Goal: Information Seeking & Learning: Learn about a topic

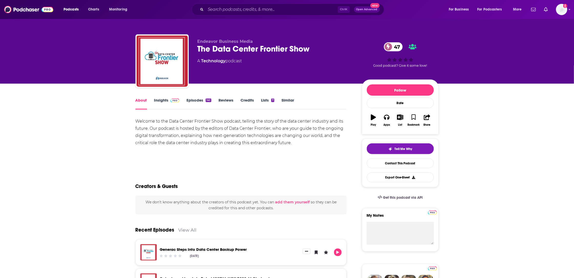
click at [161, 101] on link "Insights" at bounding box center [166, 104] width 25 height 12
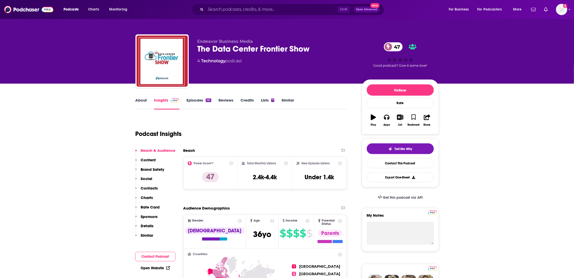
click at [141, 101] on link "About" at bounding box center [142, 104] width 12 height 12
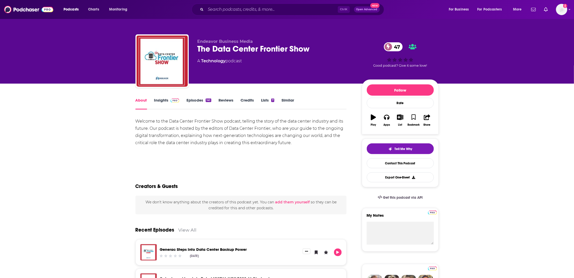
click at [193, 101] on link "Episodes 141" at bounding box center [198, 104] width 25 height 12
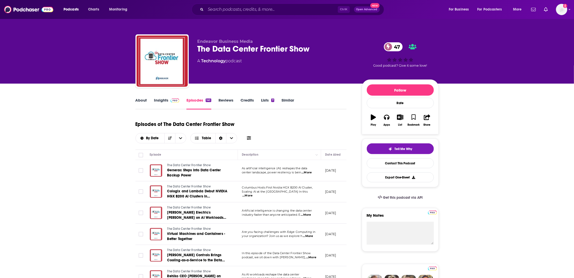
click at [154, 99] on link "Insights" at bounding box center [166, 104] width 25 height 12
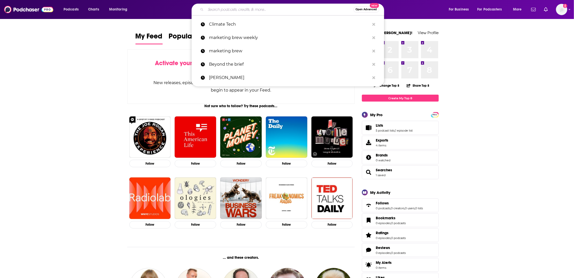
click at [231, 11] on input "Search podcasts, credits, & more..." at bounding box center [280, 9] width 148 height 8
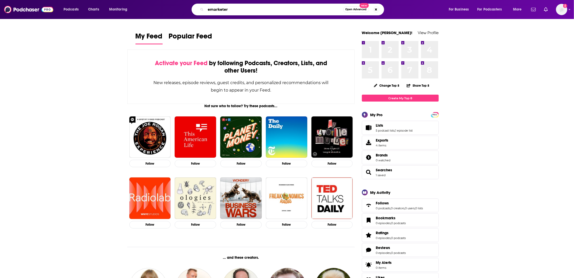
type input "emarketer"
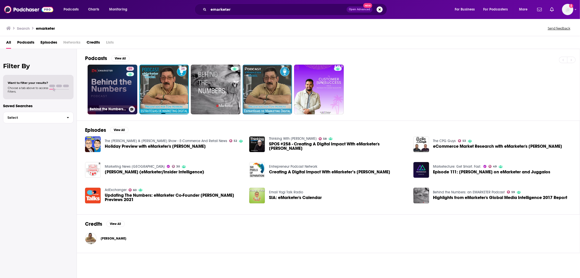
click at [113, 94] on link "59 Behind the Numbers: an EMARKETER Podcast" at bounding box center [113, 90] width 50 height 50
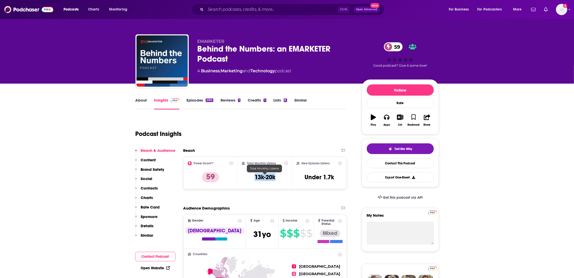
drag, startPoint x: 276, startPoint y: 179, endPoint x: 251, endPoint y: 179, distance: 25.4
click at [251, 179] on div "Total Monthly Listens 13k-20k" at bounding box center [265, 173] width 46 height 24
copy h3 "13k-20k"
click at [278, 179] on div "Total Monthly Listens 13k-20k" at bounding box center [265, 173] width 46 height 24
click at [279, 179] on div "Total Monthly Listens 13k-20k" at bounding box center [265, 173] width 46 height 24
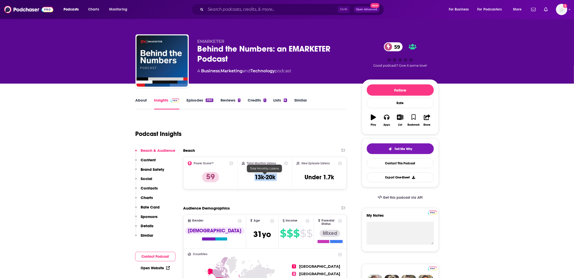
drag, startPoint x: 279, startPoint y: 179, endPoint x: 254, endPoint y: 178, distance: 24.9
click at [254, 178] on div "Total Monthly Listens 13k-20k" at bounding box center [265, 173] width 46 height 24
copy div "13k-20k"
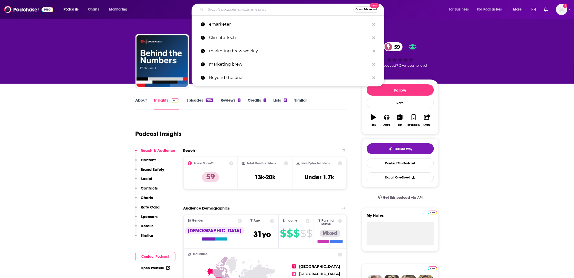
click at [224, 9] on input "Search podcasts, credits, & more..." at bounding box center [280, 9] width 148 height 8
paste input "• Where we Buy"
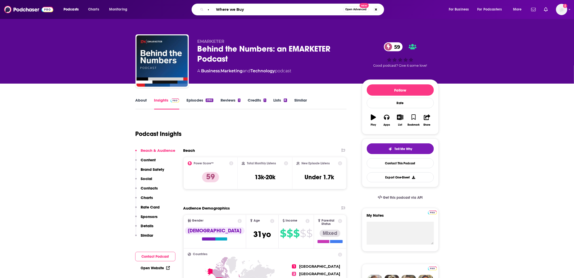
drag, startPoint x: 216, startPoint y: 9, endPoint x: 152, endPoint y: 12, distance: 63.9
click at [152, 12] on div "• Where we Buy Open Advanced New" at bounding box center [292, 10] width 301 height 12
type input "Where we Buy"
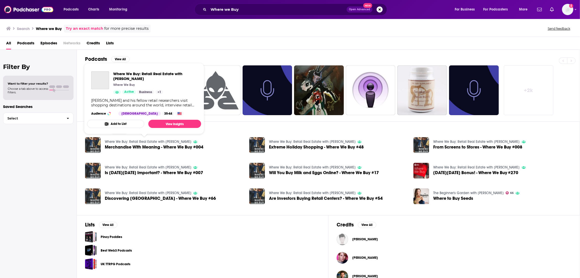
click at [138, 140] on link "Where We Buy: Retail Real Estate with [PERSON_NAME]" at bounding box center [148, 141] width 87 height 4
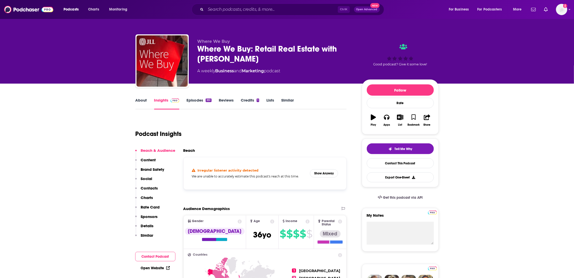
click at [163, 100] on link "Insights" at bounding box center [166, 104] width 25 height 12
click at [141, 101] on link "About" at bounding box center [142, 104] width 12 height 12
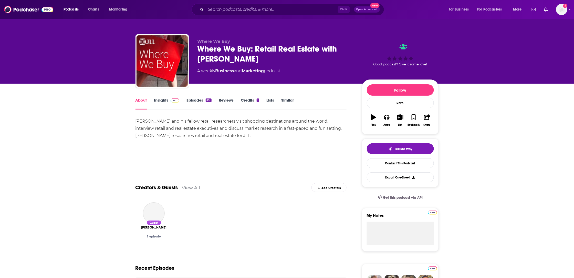
click at [163, 101] on link "Insights" at bounding box center [166, 104] width 25 height 12
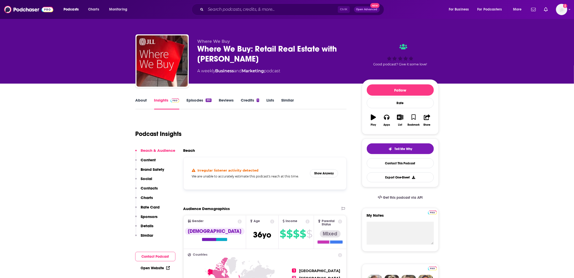
click at [166, 100] on link "Insights" at bounding box center [166, 104] width 25 height 12
